Goal: Transaction & Acquisition: Subscribe to service/newsletter

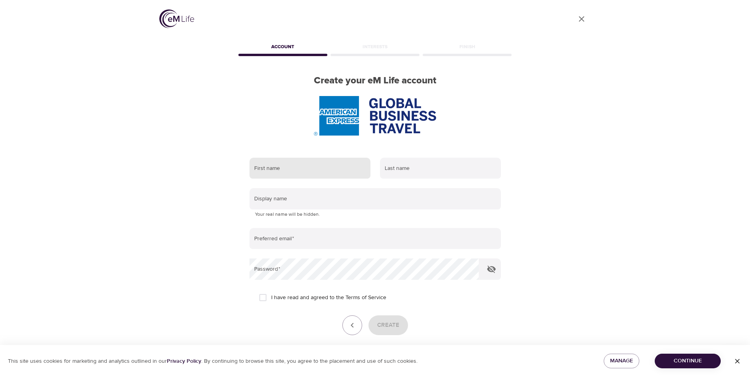
click at [293, 170] on input "text" at bounding box center [310, 168] width 121 height 21
type input "[PERSON_NAME]"
type input "[PERSON_NAME][EMAIL_ADDRESS][DOMAIN_NAME]"
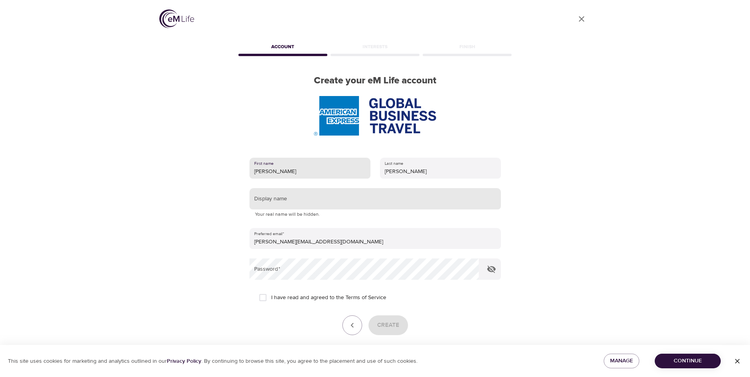
click at [301, 201] on input "text" at bounding box center [375, 198] width 251 height 21
type input "[PERSON_NAME]"
click at [261, 297] on input "I have read and agreed to the Terms of Service" at bounding box center [263, 297] width 17 height 17
checkbox input "true"
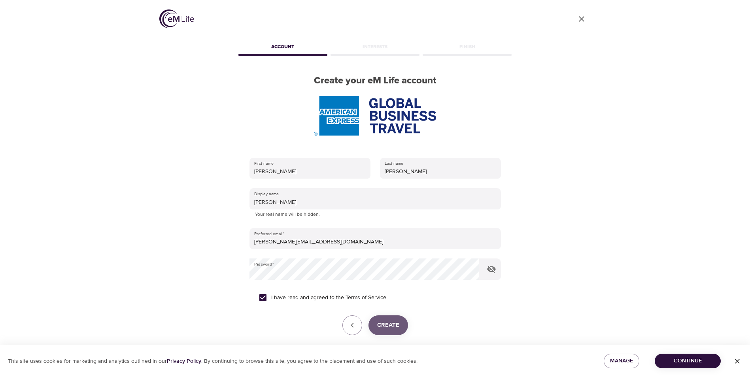
click at [384, 324] on span "Create" at bounding box center [388, 325] width 22 height 10
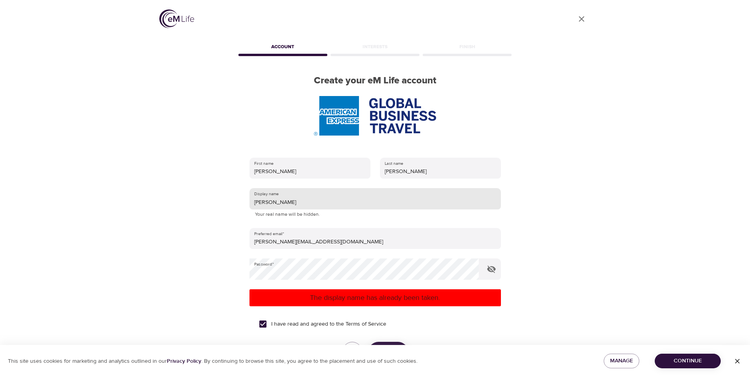
click at [289, 203] on input "[PERSON_NAME]" at bounding box center [375, 198] width 251 height 21
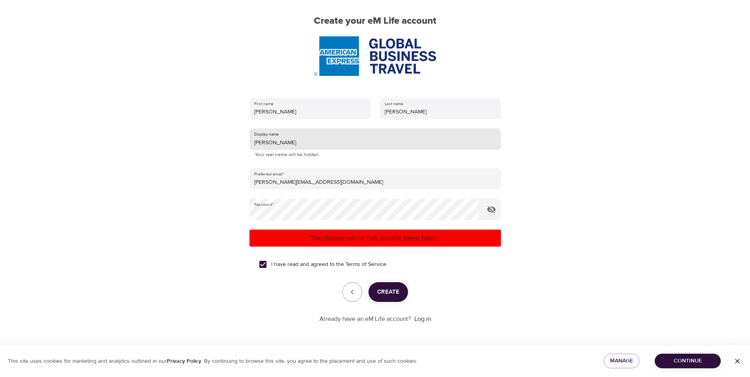
type input "[PERSON_NAME]"
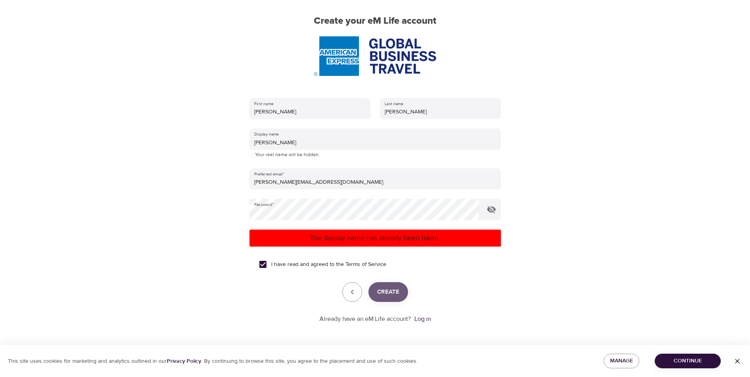
click at [389, 291] on span "Create" at bounding box center [388, 292] width 22 height 10
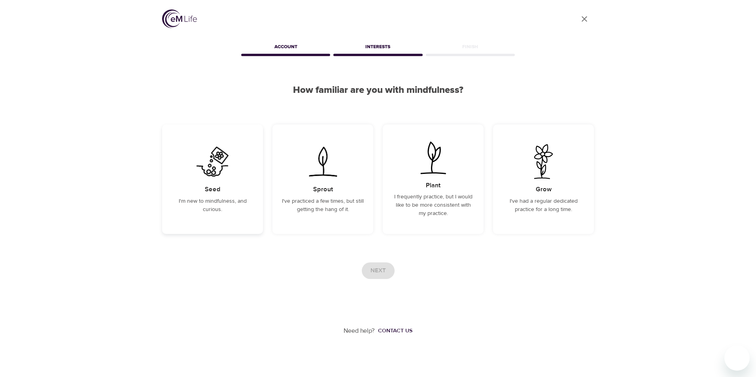
click at [233, 208] on p "I'm new to mindfulness, and curious." at bounding box center [213, 205] width 82 height 17
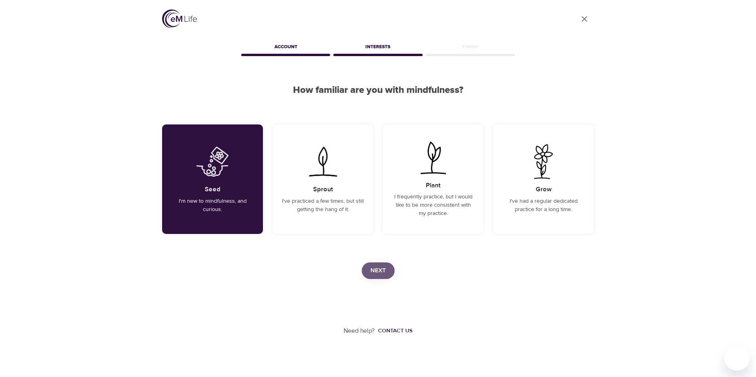
click at [376, 274] on span "Next" at bounding box center [378, 271] width 15 height 10
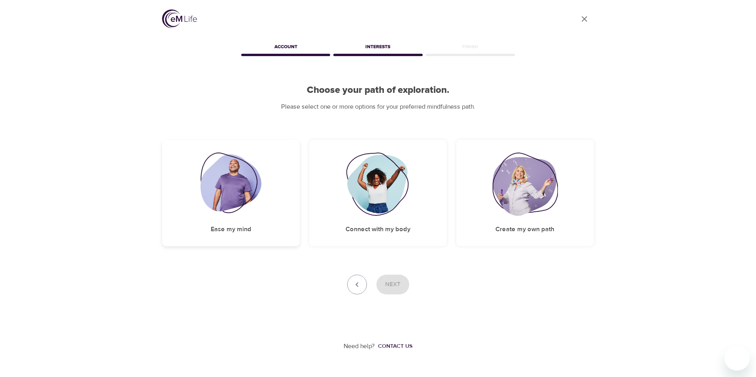
click at [240, 224] on div "Ease my mind" at bounding box center [231, 193] width 138 height 106
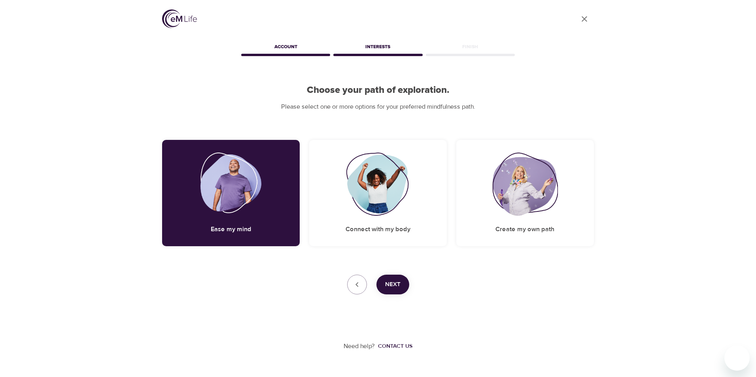
click at [397, 282] on span "Next" at bounding box center [392, 285] width 15 height 10
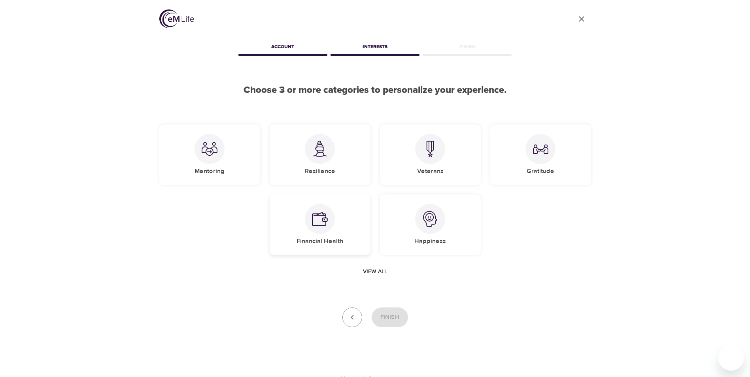
click at [316, 234] on div "Financial Health" at bounding box center [320, 225] width 101 height 60
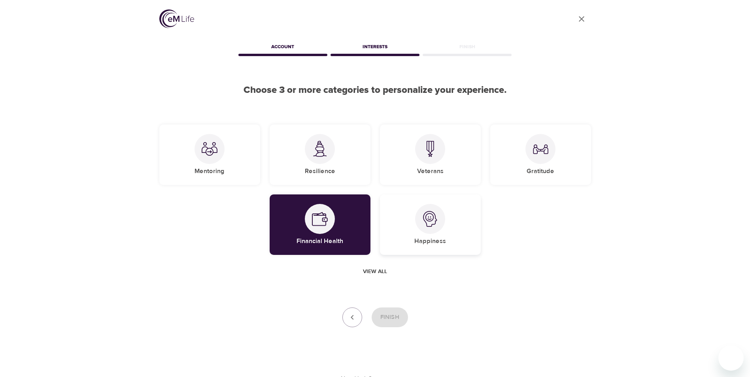
click at [424, 224] on img at bounding box center [430, 219] width 16 height 16
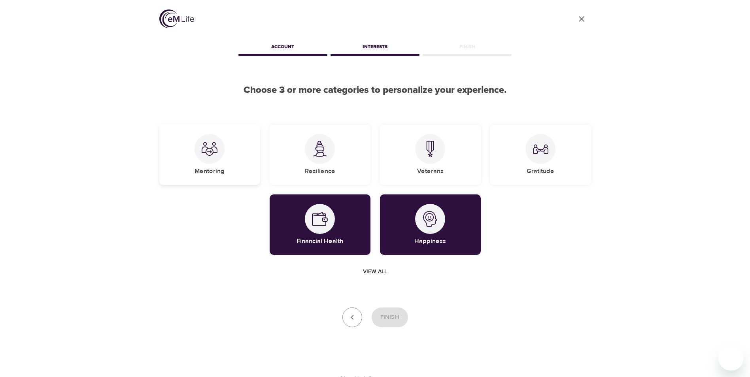
click at [222, 168] on h5 "Mentoring" at bounding box center [210, 171] width 30 height 8
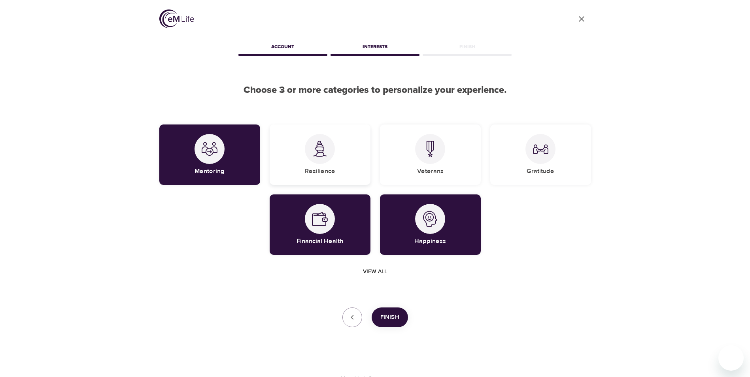
click at [336, 167] on div "Resilience" at bounding box center [320, 155] width 101 height 60
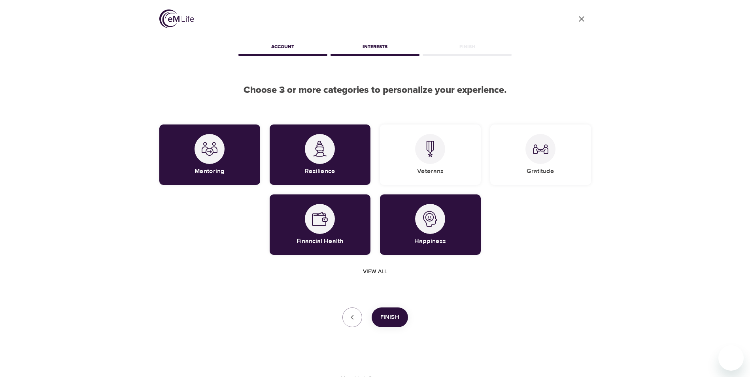
click at [380, 314] on button "Finish" at bounding box center [390, 318] width 36 height 20
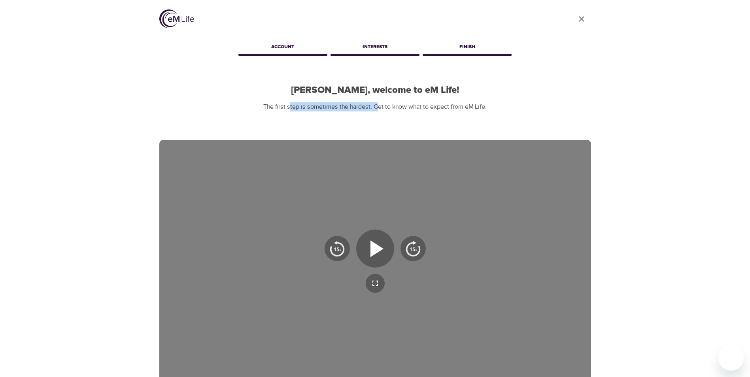
drag, startPoint x: 290, startPoint y: 108, endPoint x: 376, endPoint y: 108, distance: 86.2
click at [376, 108] on p "The first step is sometimes the hardest. Get to know what to expect from eM Lif…" at bounding box center [375, 106] width 432 height 9
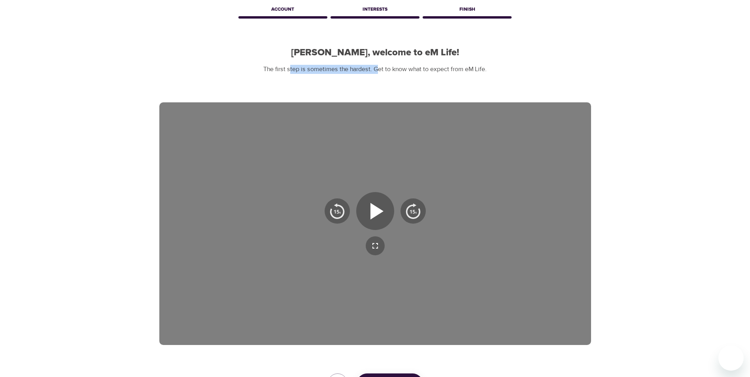
scroll to position [40, 0]
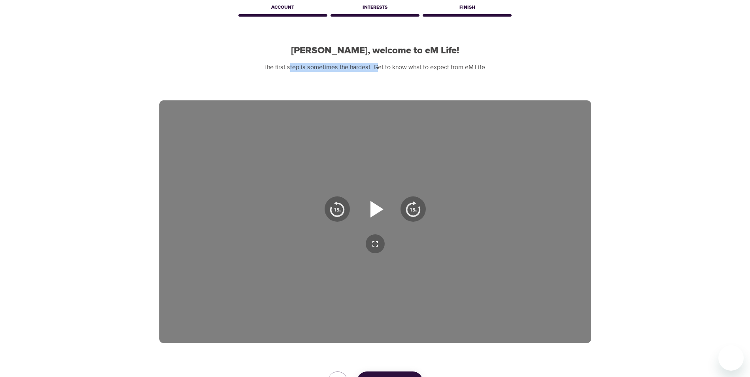
click at [370, 213] on icon "button" at bounding box center [375, 209] width 28 height 28
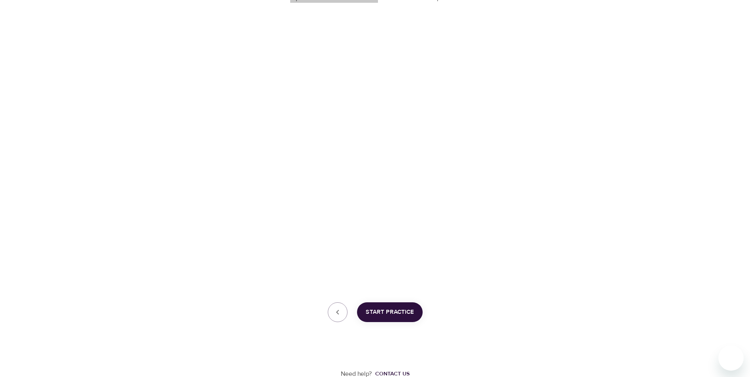
scroll to position [110, 0]
click at [388, 307] on span "Start Practice" at bounding box center [390, 311] width 48 height 10
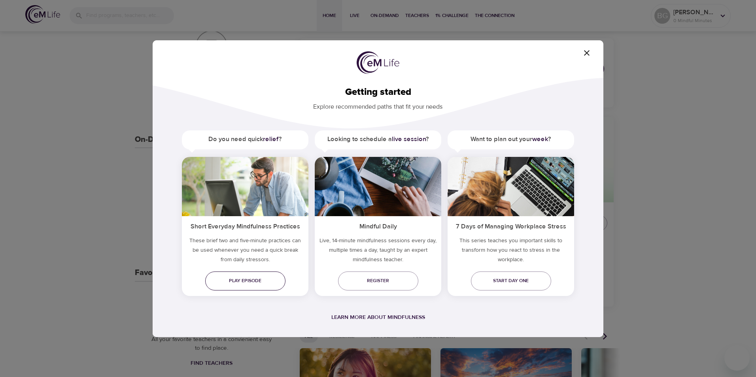
click at [235, 276] on link "Play episode" at bounding box center [245, 281] width 80 height 19
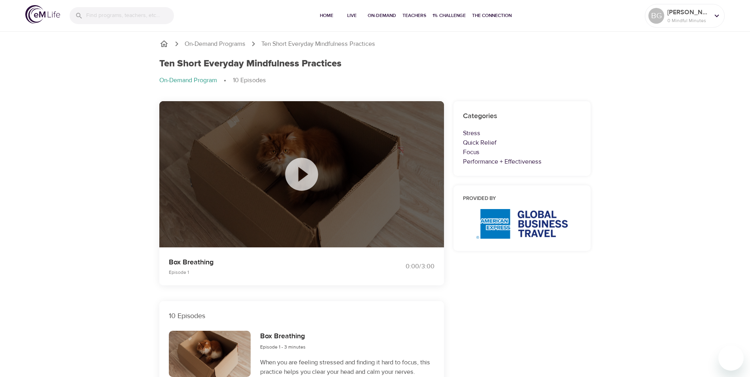
click at [298, 175] on icon at bounding box center [301, 174] width 33 height 33
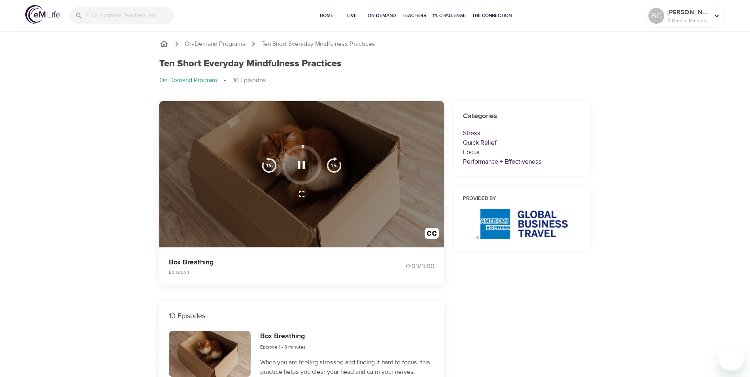
click at [303, 197] on icon "button" at bounding box center [301, 193] width 9 height 9
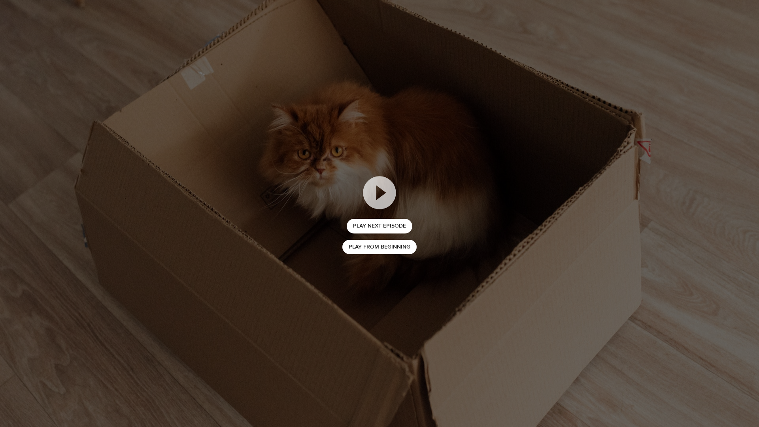
click at [559, 153] on div "Play Next Episode Play from beginning" at bounding box center [379, 213] width 759 height 427
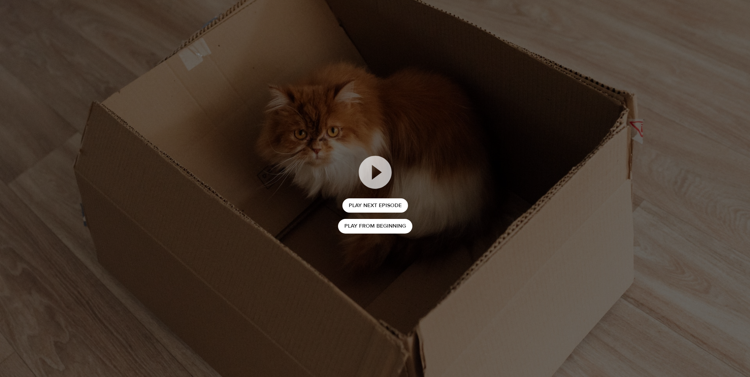
scroll to position [277, 0]
